Goal: Book appointment/travel/reservation

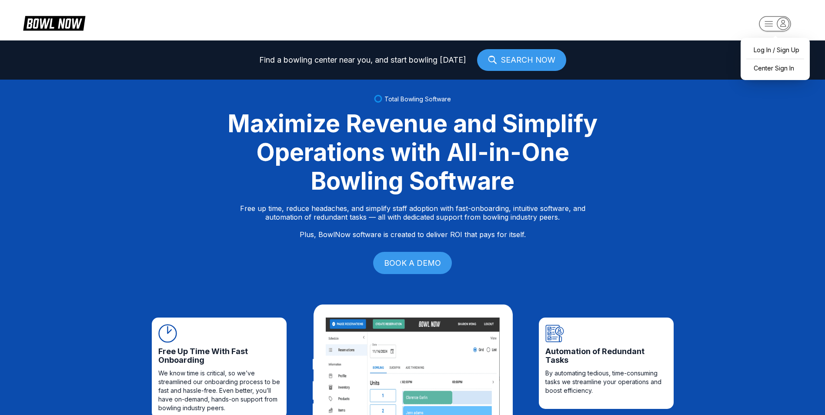
click at [768, 21] on rect "button" at bounding box center [775, 23] width 32 height 15
click at [777, 67] on div "Center Sign In" at bounding box center [775, 67] width 60 height 15
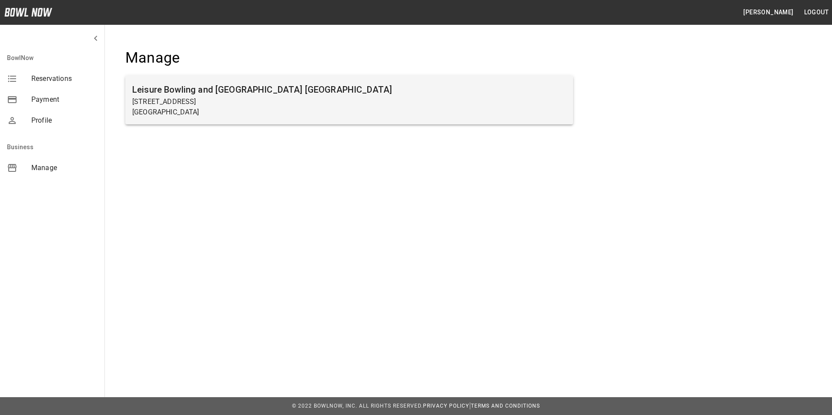
click at [167, 106] on p "[STREET_ADDRESS]" at bounding box center [349, 102] width 434 height 10
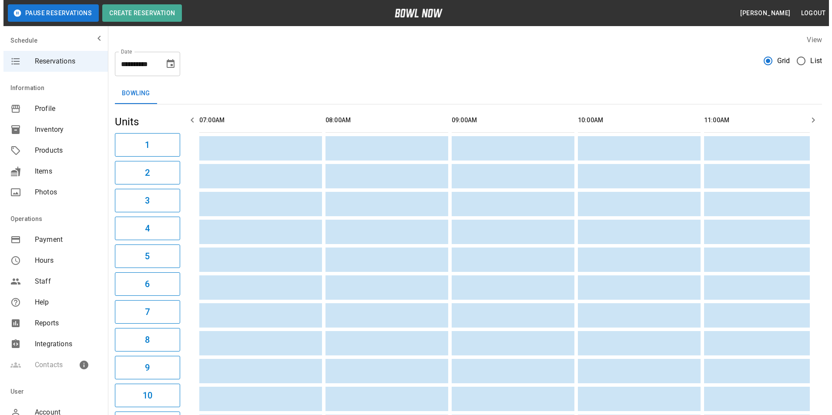
scroll to position [0, 1485]
